Goal: Transaction & Acquisition: Obtain resource

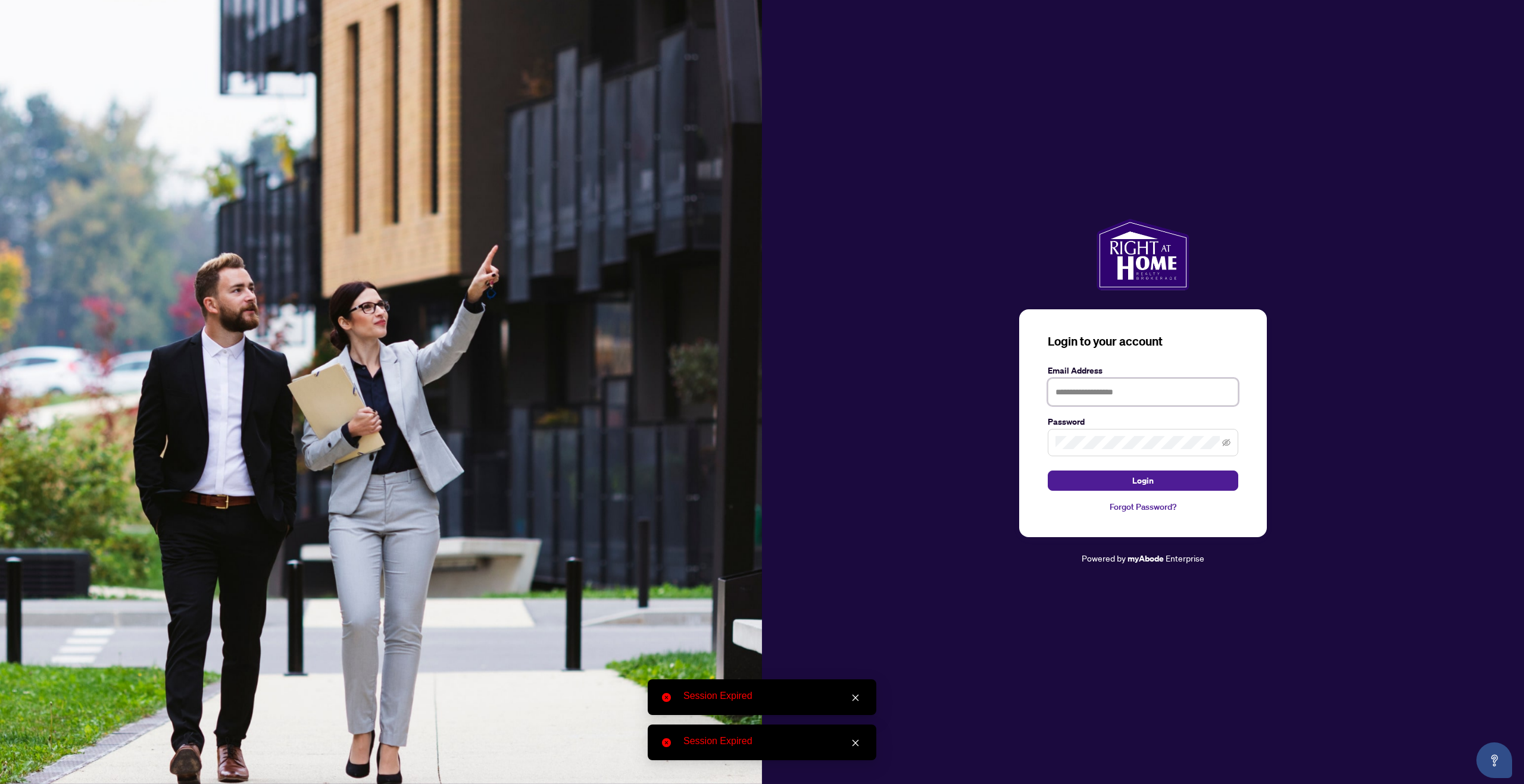
click at [1131, 394] on input "text" at bounding box center [1143, 392] width 190 height 27
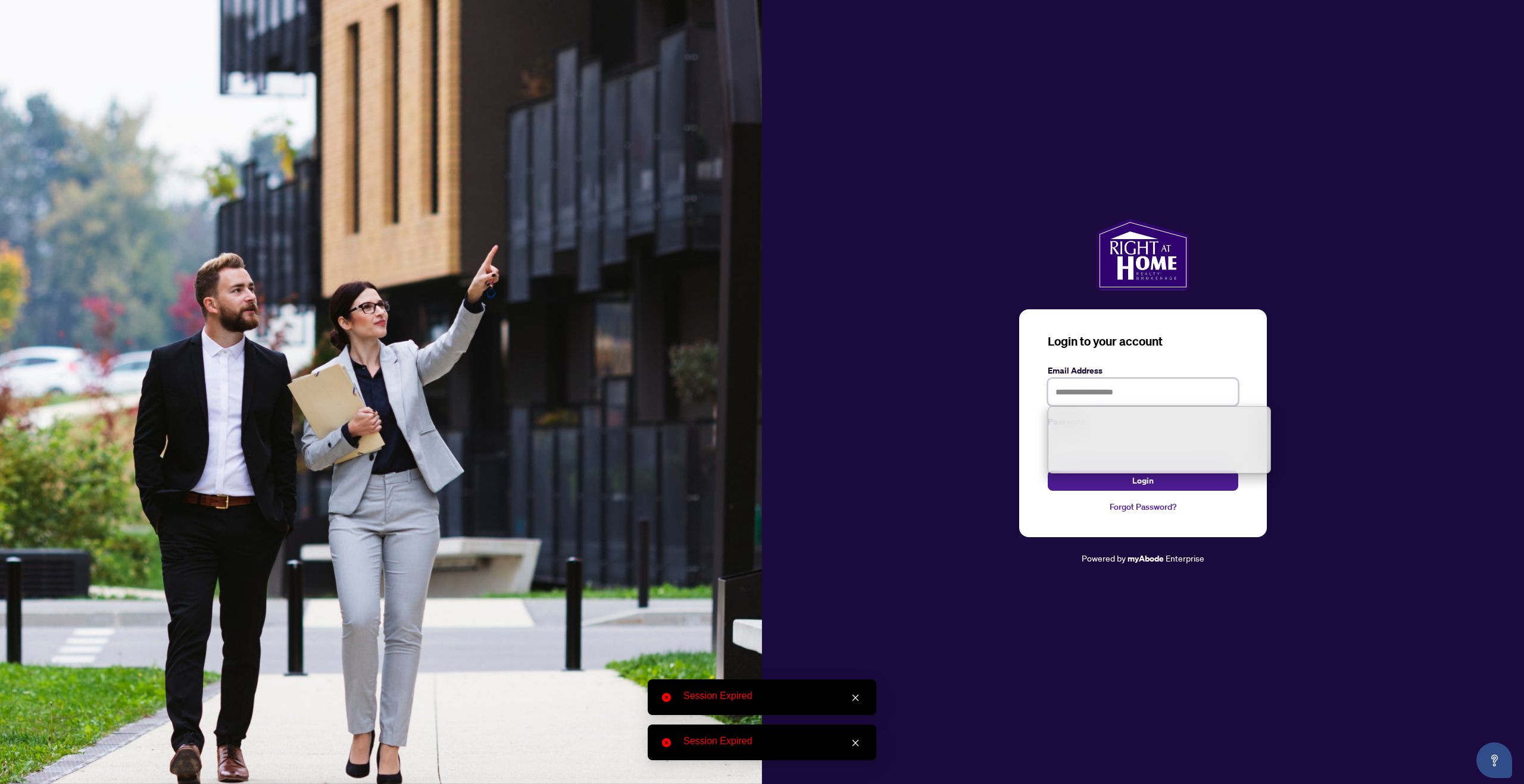
type input "**********"
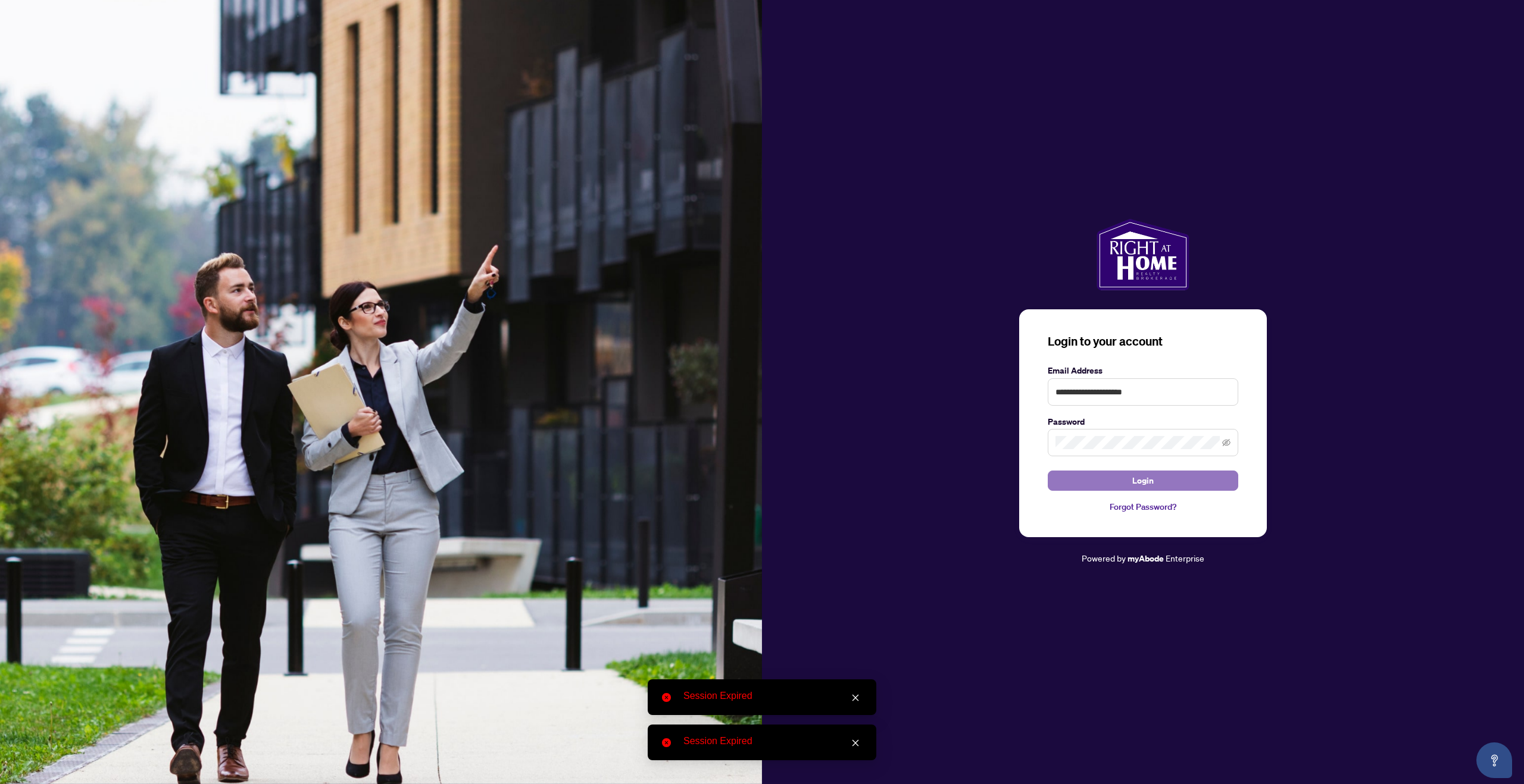
click at [1141, 477] on span "Login" at bounding box center [1143, 481] width 21 height 19
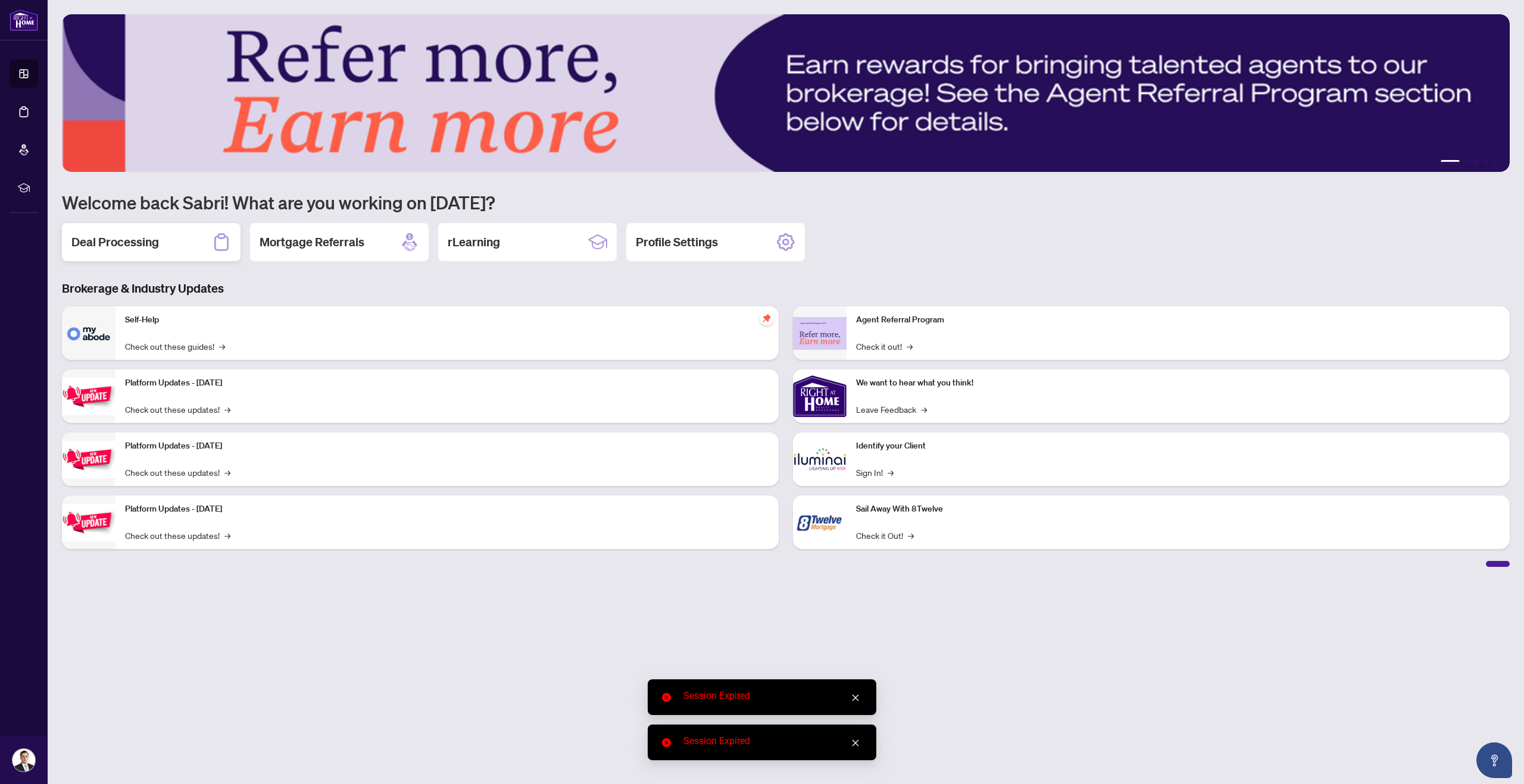
click at [152, 233] on div "Deal Processing" at bounding box center [151, 242] width 178 height 38
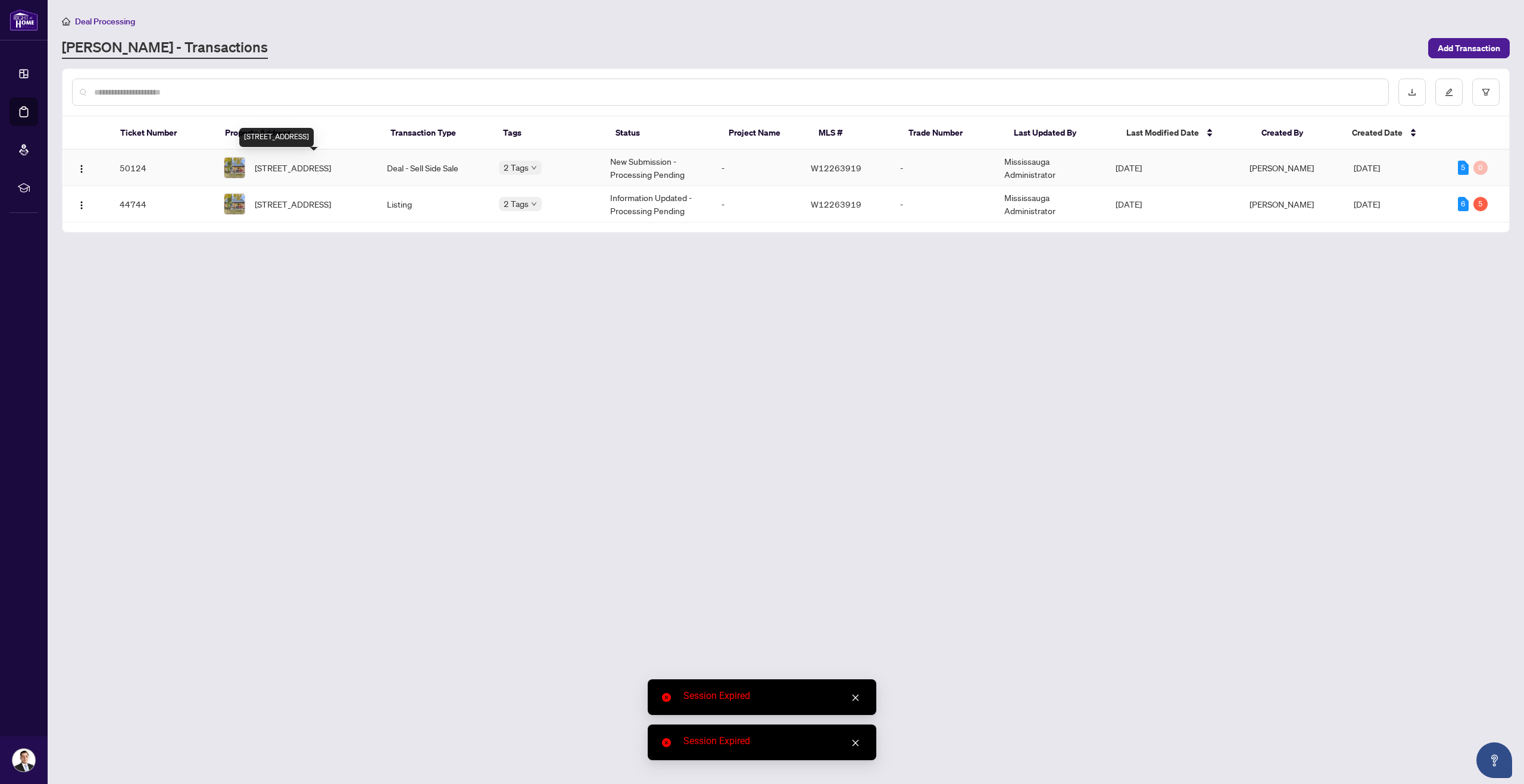
click at [262, 171] on span "[STREET_ADDRESS]" at bounding box center [293, 168] width 76 height 13
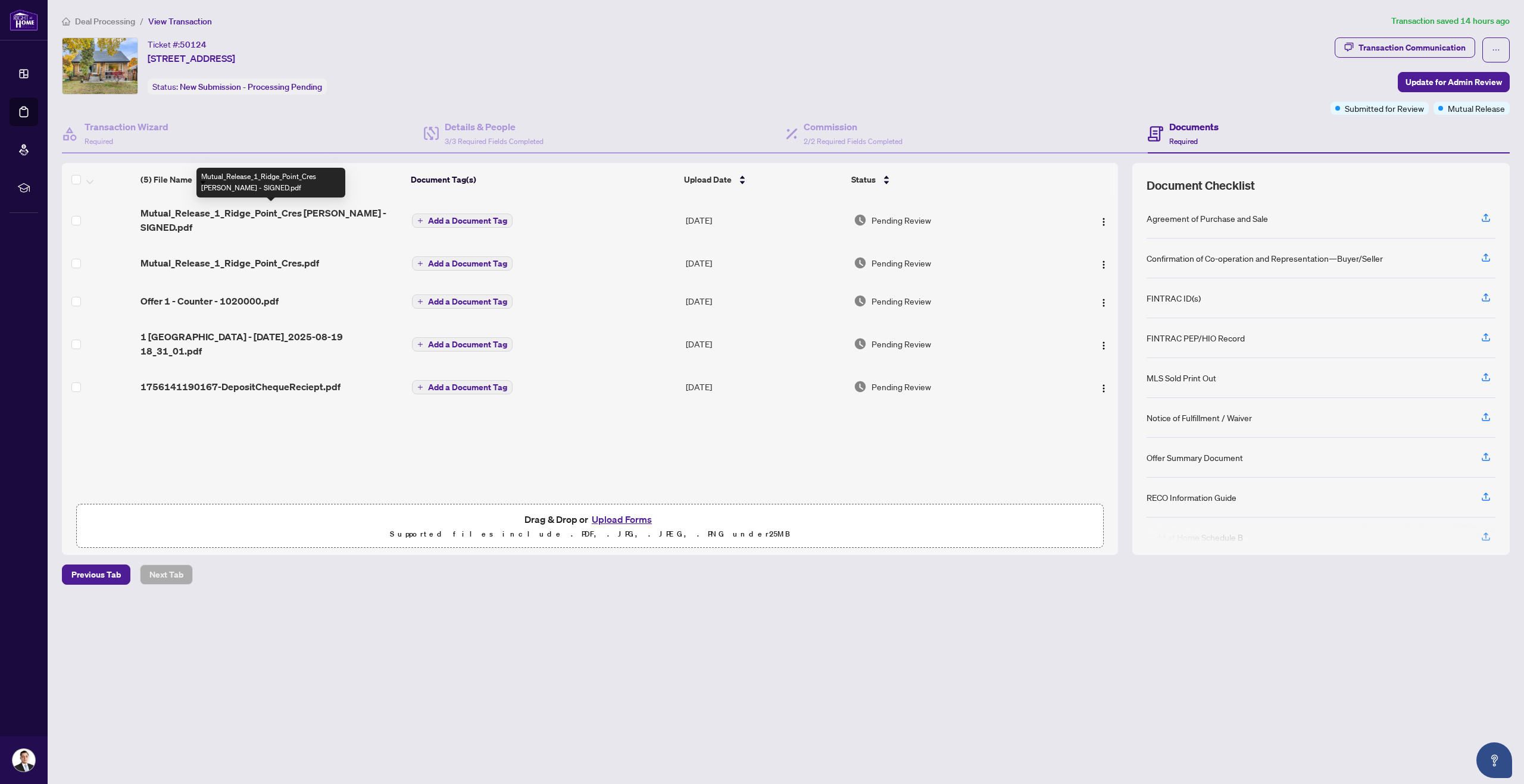
click at [264, 217] on span "Mutual_Release_1_Ridge_Point_Cres [PERSON_NAME] - SIGNED.pdf" at bounding box center [271, 219] width 262 height 29
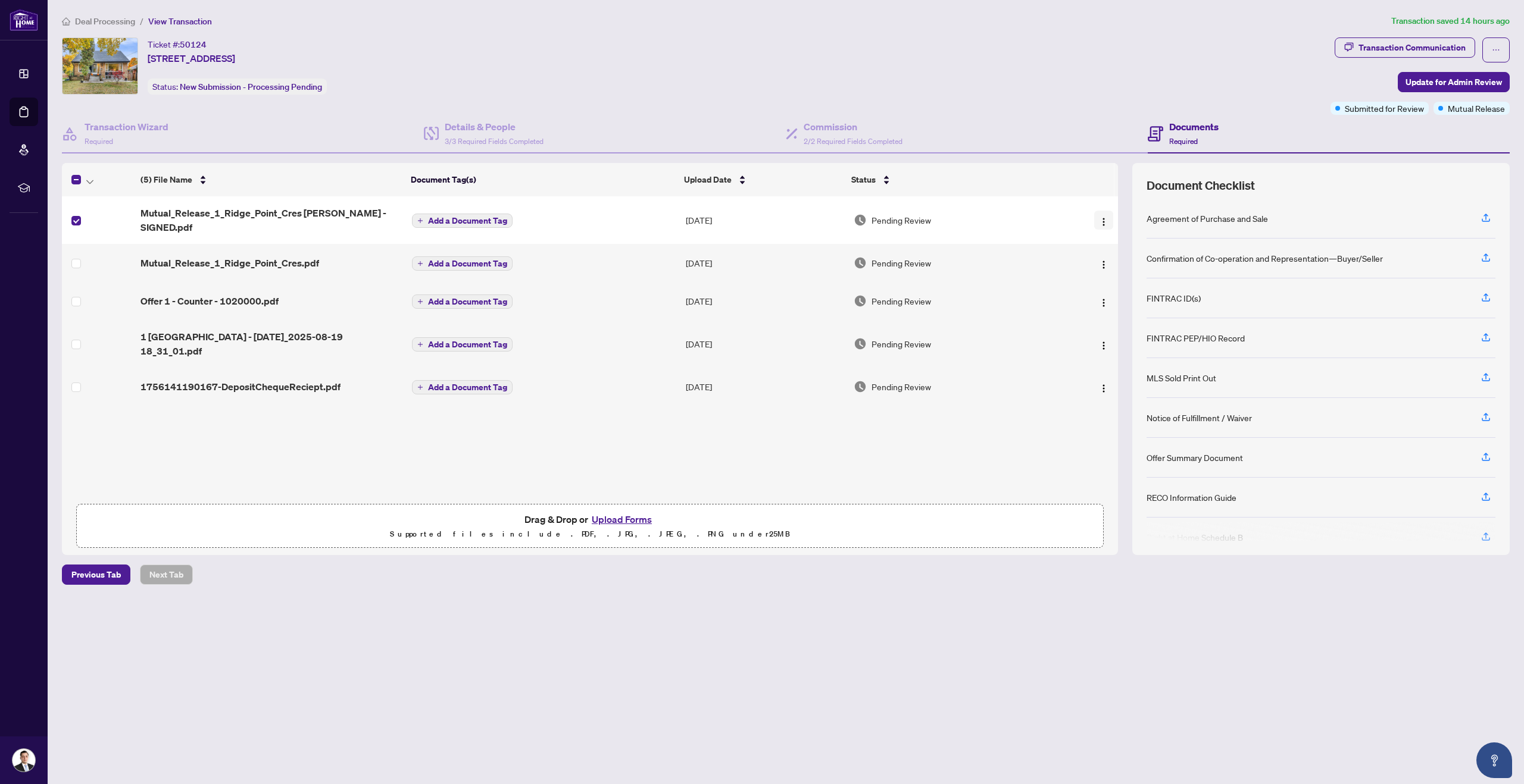
click at [1099, 217] on img "button" at bounding box center [1103, 222] width 10 height 10
click at [1124, 281] on span "Download" at bounding box center [1157, 281] width 114 height 13
